Goal: Check status: Check status

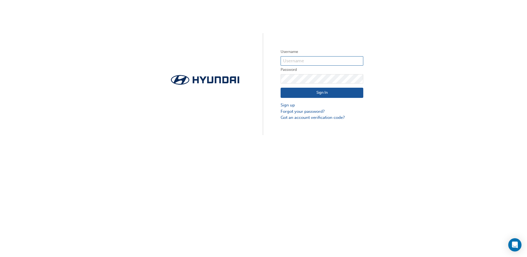
type input "728015"
click at [317, 91] on button "Sign In" at bounding box center [321, 93] width 83 height 10
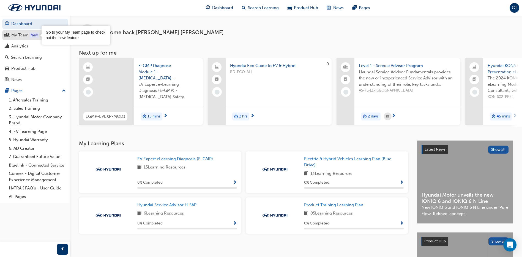
click at [34, 33] on div "New" at bounding box center [33, 35] width 9 height 6
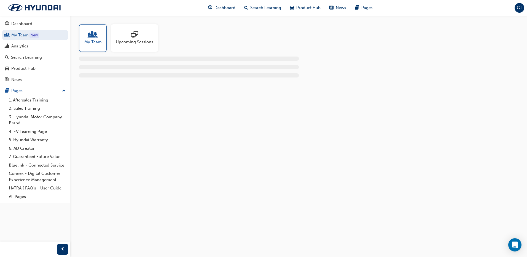
click at [134, 44] on span "Upcoming Sessions" at bounding box center [134, 42] width 37 height 6
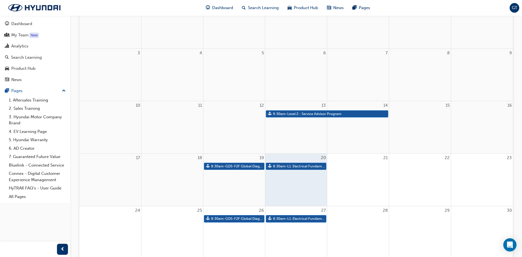
scroll to position [110, 0]
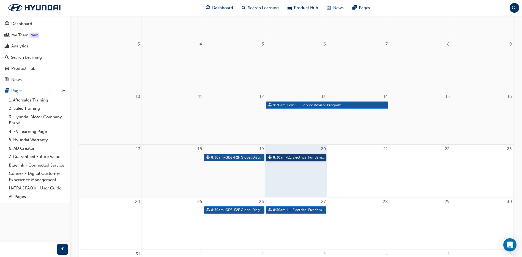
click at [299, 156] on link "8:30am - L1. Electrical Fundamentals" at bounding box center [296, 157] width 61 height 7
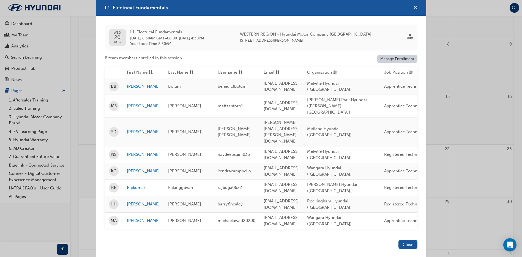
click at [417, 10] on span "cross-icon" at bounding box center [416, 8] width 4 height 5
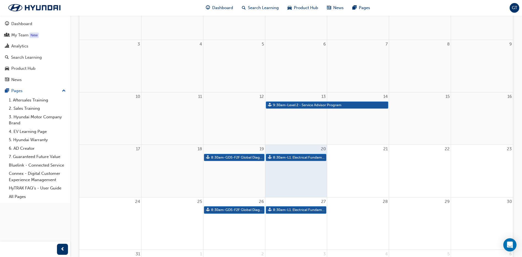
click at [517, 8] on span "GT" at bounding box center [515, 8] width 6 height 6
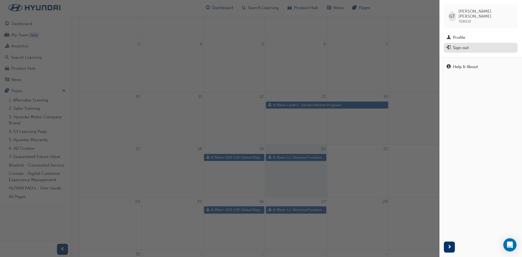
click at [465, 45] on div "Sign out" at bounding box center [461, 48] width 16 height 6
